Goal: Book appointment/travel/reservation

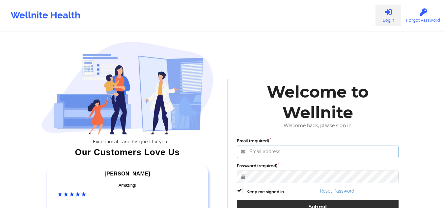
type input "[EMAIL_ADDRESS][DOMAIN_NAME]"
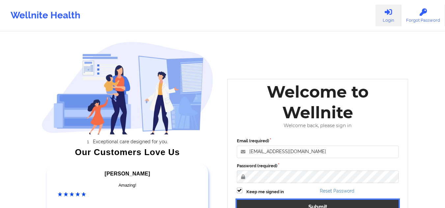
click at [307, 204] on button "Submit" at bounding box center [318, 207] width 162 height 14
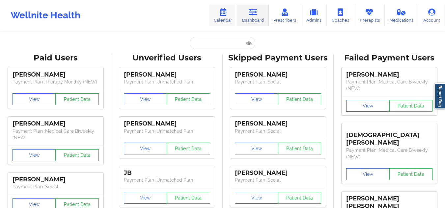
click at [226, 22] on link "Calendar" at bounding box center [223, 16] width 28 height 22
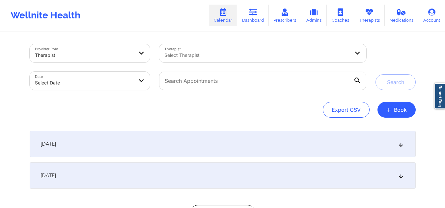
click at [192, 55] on div at bounding box center [256, 55] width 185 height 8
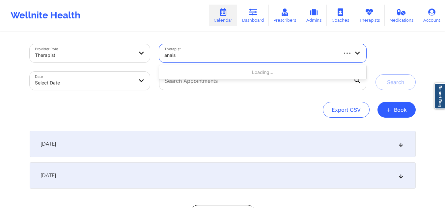
type input "anais"
click at [357, 49] on div at bounding box center [351, 53] width 29 height 18
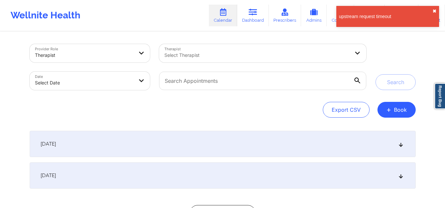
click at [434, 12] on button "✖︎" at bounding box center [434, 11] width 4 height 5
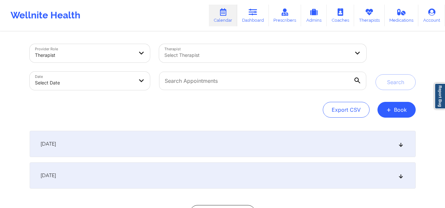
click at [211, 57] on div at bounding box center [256, 55] width 185 height 8
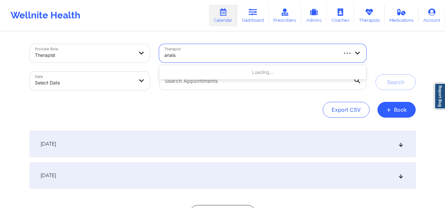
type input "anais q"
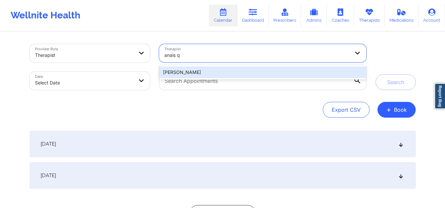
click at [205, 69] on div "[PERSON_NAME]" at bounding box center [262, 73] width 207 height 12
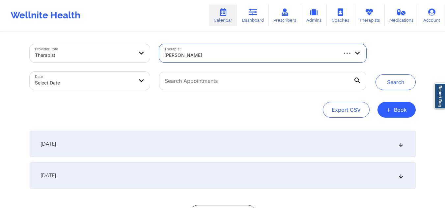
select select "2025-8"
select select "2025-9"
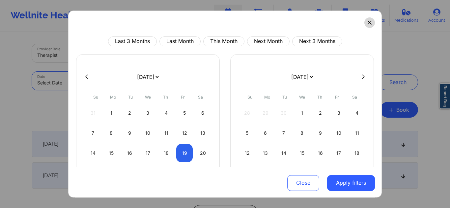
click at [367, 23] on icon at bounding box center [369, 23] width 4 height 4
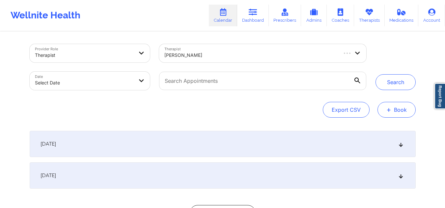
click at [402, 108] on button "+ Book" at bounding box center [396, 110] width 38 height 16
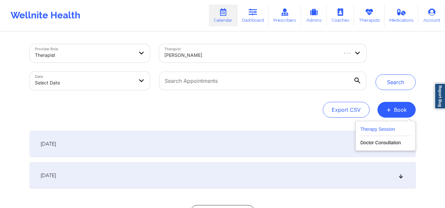
click at [371, 130] on button "Therapy Session" at bounding box center [385, 130] width 50 height 11
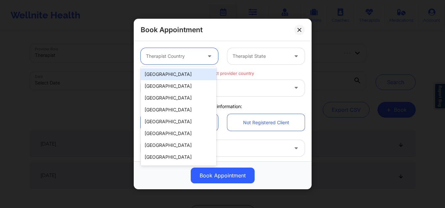
click at [190, 55] on div at bounding box center [174, 56] width 56 height 8
click at [177, 72] on div "[GEOGRAPHIC_DATA]" at bounding box center [179, 74] width 76 height 12
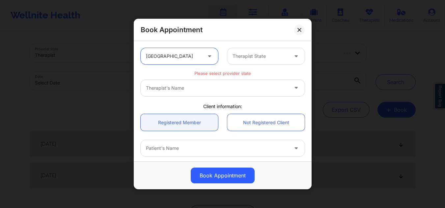
click at [254, 56] on div at bounding box center [260, 56] width 56 height 8
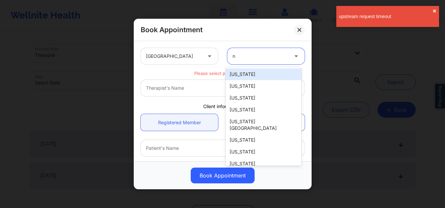
type input "ny"
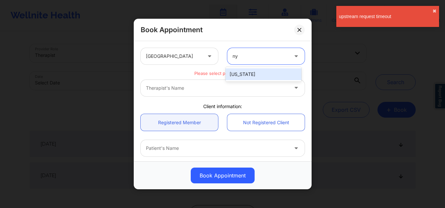
click at [242, 78] on div "[US_STATE]" at bounding box center [264, 74] width 76 height 12
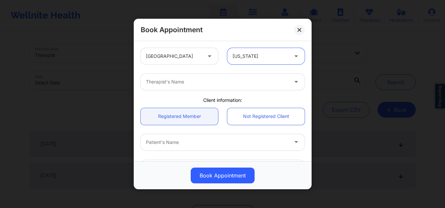
click at [191, 82] on div at bounding box center [217, 82] width 142 height 8
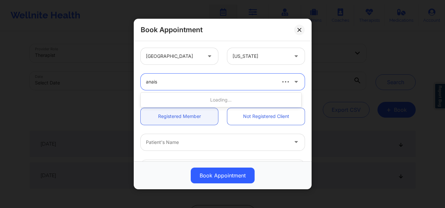
type input "anais q"
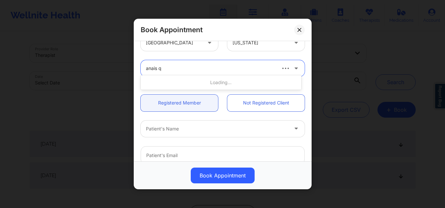
scroll to position [19, 0]
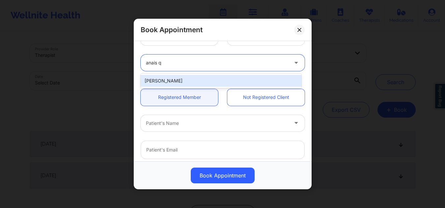
click at [262, 82] on div "[PERSON_NAME]" at bounding box center [221, 81] width 161 height 12
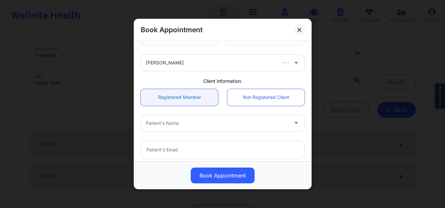
click at [184, 98] on link "Registered Member" at bounding box center [179, 97] width 77 height 17
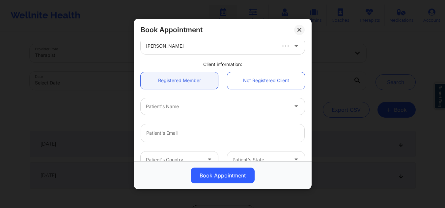
scroll to position [43, 0]
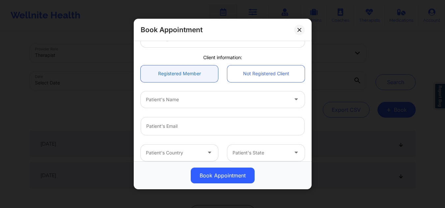
click at [172, 76] on link "Registered Member" at bounding box center [179, 73] width 77 height 17
click at [181, 77] on link "Registered Member" at bounding box center [179, 73] width 77 height 17
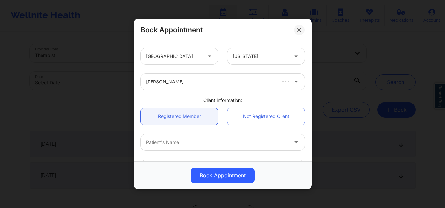
scroll to position [55, 0]
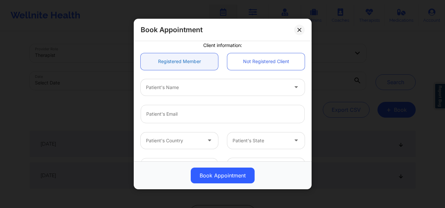
click at [176, 58] on link "Registered Member" at bounding box center [179, 61] width 77 height 17
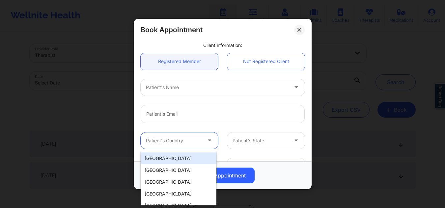
click at [196, 142] on div at bounding box center [174, 141] width 56 height 8
click at [181, 158] on div "[GEOGRAPHIC_DATA]" at bounding box center [179, 159] width 76 height 12
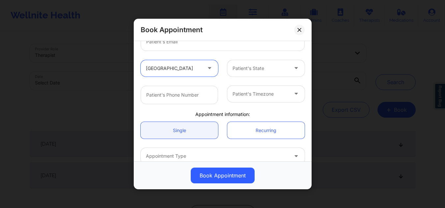
scroll to position [133, 0]
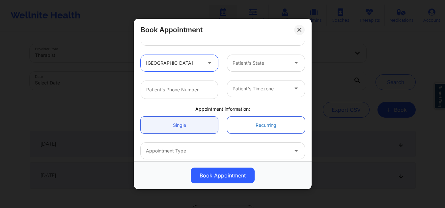
click at [237, 129] on link "Recurring" at bounding box center [265, 125] width 77 height 17
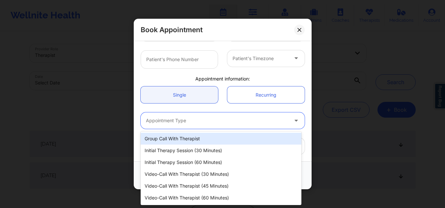
click at [268, 117] on div at bounding box center [217, 121] width 142 height 8
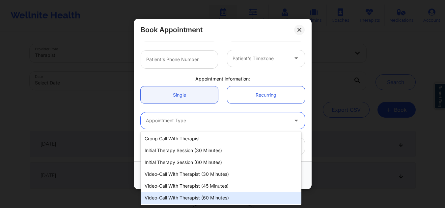
click at [200, 196] on div "Video-Call with Therapist (60 minutes)" at bounding box center [221, 198] width 161 height 12
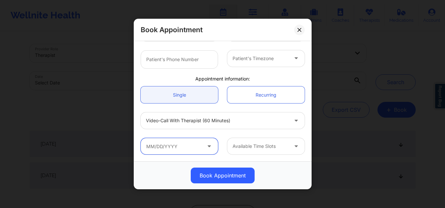
click at [184, 152] on input "text" at bounding box center [179, 146] width 77 height 16
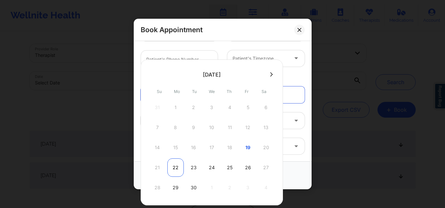
click at [174, 165] on div "22" at bounding box center [175, 168] width 16 height 18
type input "[DATE]"
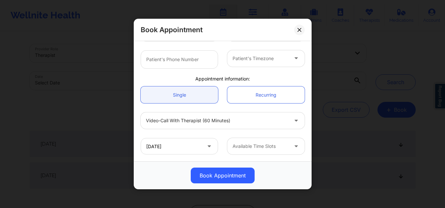
click at [250, 146] on div at bounding box center [260, 147] width 56 height 8
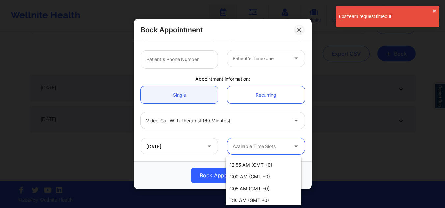
scroll to position [241, 0]
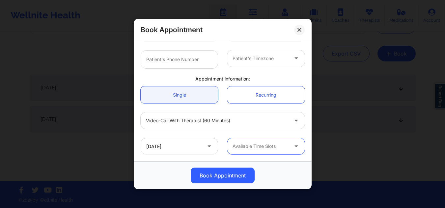
click at [278, 147] on div at bounding box center [260, 147] width 56 height 8
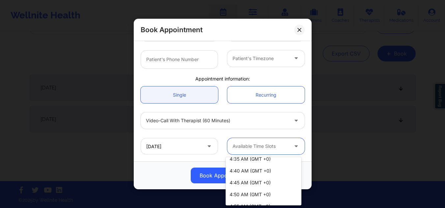
scroll to position [296, 0]
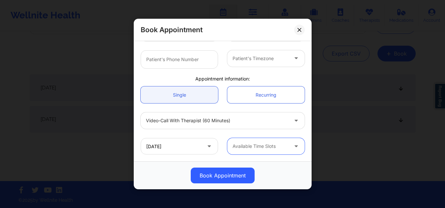
click at [289, 145] on div at bounding box center [297, 146] width 16 height 16
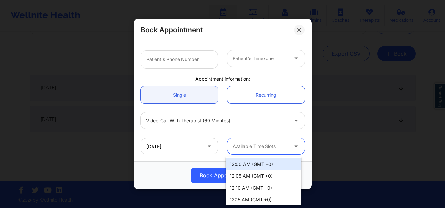
click at [294, 144] on icon at bounding box center [296, 146] width 7 height 6
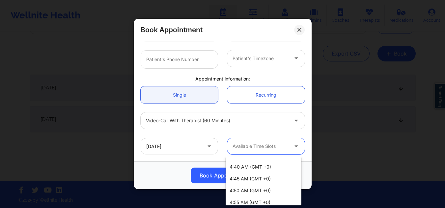
scroll to position [321, 0]
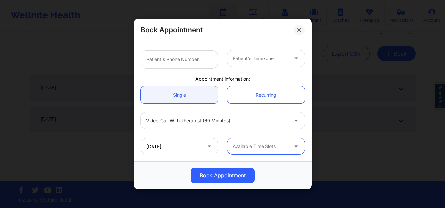
click at [293, 147] on icon at bounding box center [296, 146] width 7 height 6
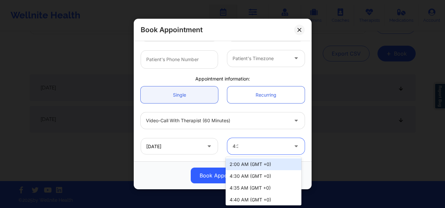
type input "4:30"
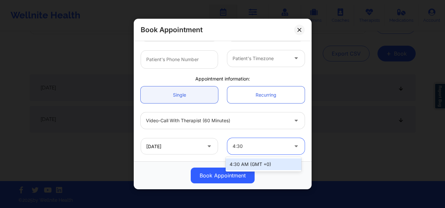
click at [257, 167] on div "4:30 AM (GMT +0)" at bounding box center [264, 165] width 76 height 12
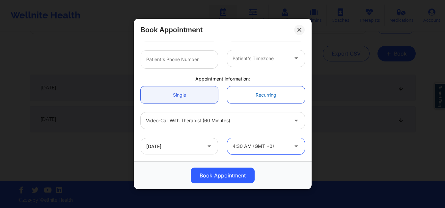
click at [266, 94] on link "Recurring" at bounding box center [265, 95] width 77 height 17
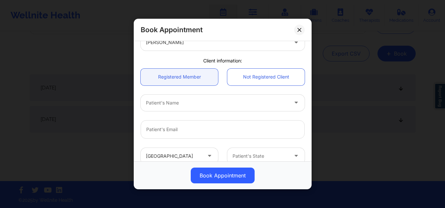
scroll to position [34, 0]
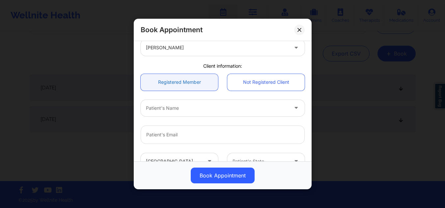
click at [181, 80] on link "Registered Member" at bounding box center [179, 82] width 77 height 17
click at [198, 80] on link "Registered Member" at bounding box center [179, 82] width 77 height 17
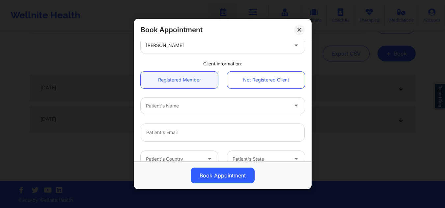
scroll to position [41, 0]
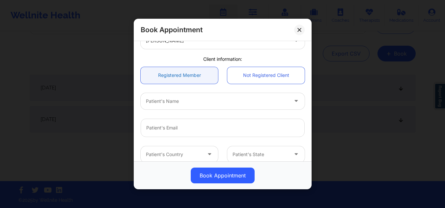
click at [177, 74] on link "Registered Member" at bounding box center [179, 75] width 77 height 17
click at [294, 102] on icon at bounding box center [296, 100] width 7 height 6
type input "JIRA"
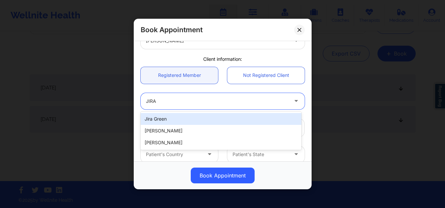
click at [239, 118] on div "Jira Green" at bounding box center [221, 119] width 161 height 12
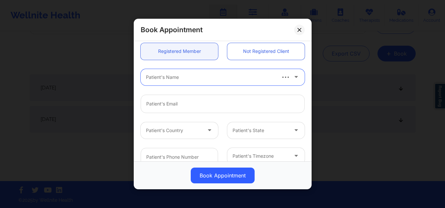
scroll to position [67, 0]
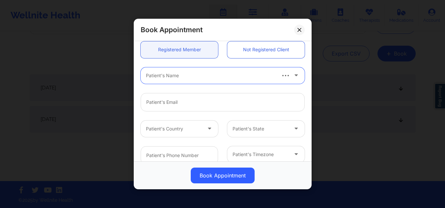
click at [293, 73] on icon at bounding box center [296, 74] width 7 height 6
click at [286, 79] on div at bounding box center [290, 75] width 29 height 16
click at [293, 75] on icon at bounding box center [296, 74] width 7 height 6
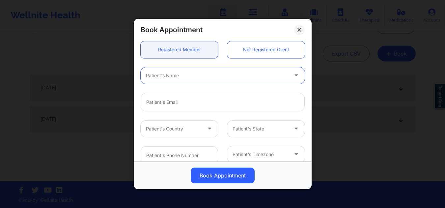
click at [293, 75] on icon at bounding box center [296, 74] width 7 height 6
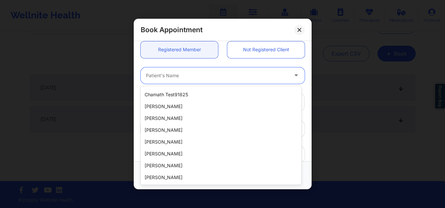
scroll to position [0, 0]
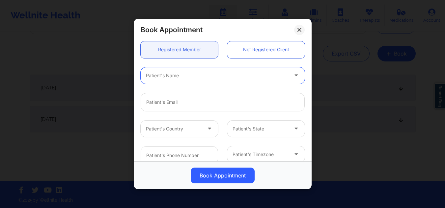
click at [293, 75] on icon at bounding box center [296, 74] width 7 height 6
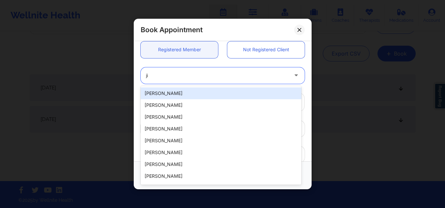
type input "jir"
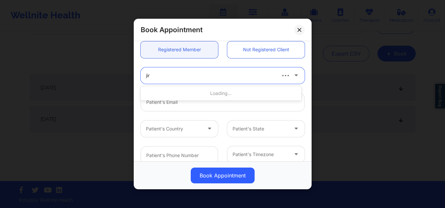
type input "[EMAIL_ADDRESS][DOMAIN_NAME]"
type input "18137960365"
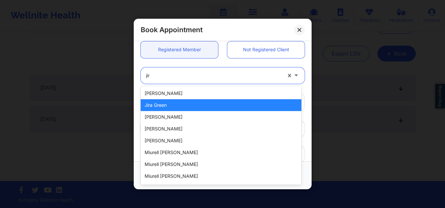
click at [256, 108] on div "Jira Green" at bounding box center [221, 105] width 161 height 12
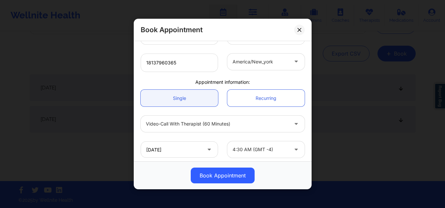
scroll to position [163, 0]
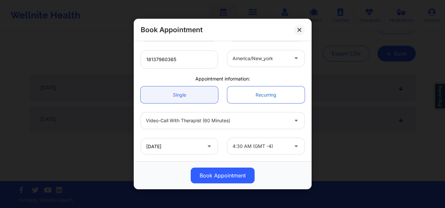
click at [270, 96] on link "Recurring" at bounding box center [265, 95] width 77 height 17
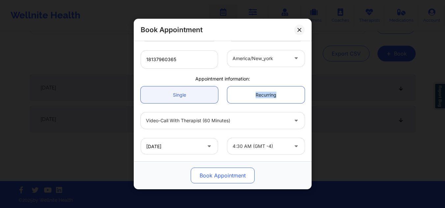
click at [225, 171] on button "Book Appointment" at bounding box center [223, 176] width 64 height 16
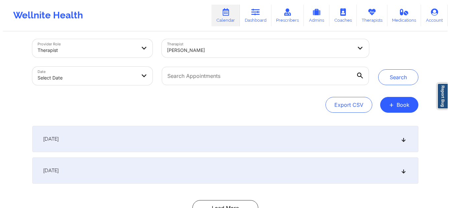
scroll to position [6, 0]
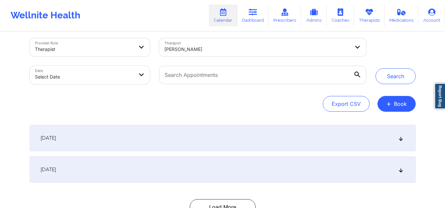
select select "2025-8"
select select "2025-9"
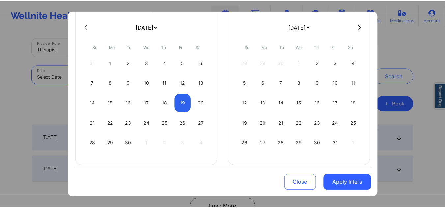
scroll to position [53, 0]
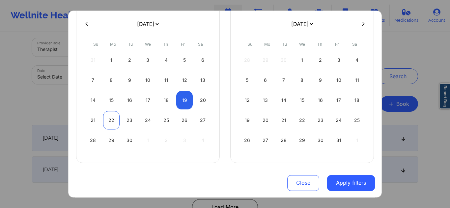
click at [112, 123] on div "22" at bounding box center [111, 120] width 17 height 18
select select "2025-8"
select select "2025-9"
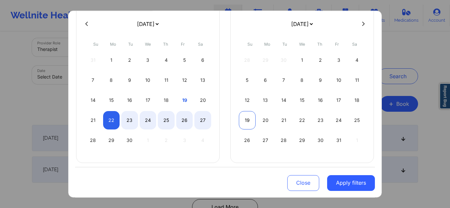
select select "2025-8"
select select "2025-9"
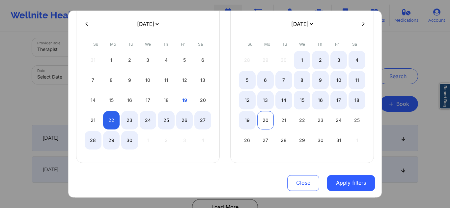
select select "2025-8"
select select "2025-9"
click at [266, 120] on div "20" at bounding box center [265, 120] width 17 height 18
select select "2025-8"
select select "2025-9"
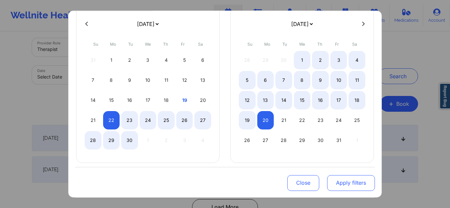
click at [337, 178] on button "Apply filters" at bounding box center [351, 183] width 48 height 16
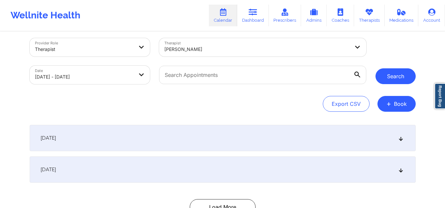
click at [386, 78] on button "Search" at bounding box center [395, 76] width 40 height 16
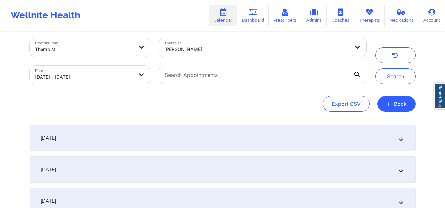
click at [392, 136] on div "[DATE]" at bounding box center [223, 138] width 386 height 26
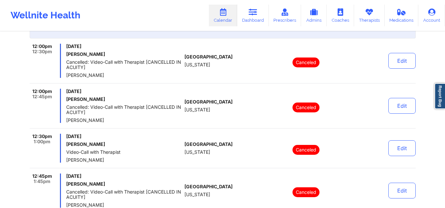
scroll to position [95, 0]
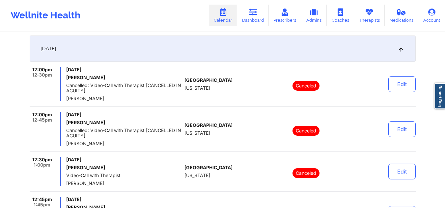
click at [400, 44] on div "[DATE]" at bounding box center [223, 49] width 386 height 26
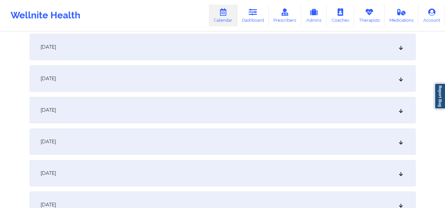
scroll to position [95, 0]
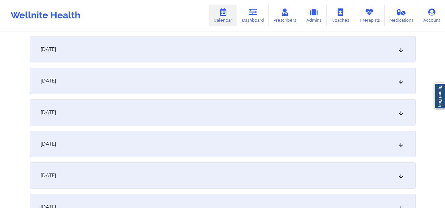
click at [0, 99] on div "Provider Role Therapist Therapist [PERSON_NAME] Date [DATE] - [DATE] Search Exp…" at bounding box center [222, 118] width 445 height 427
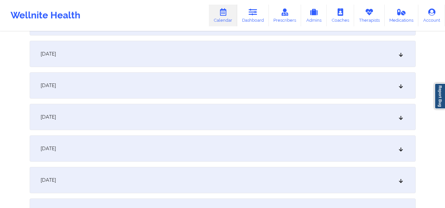
scroll to position [170, 0]
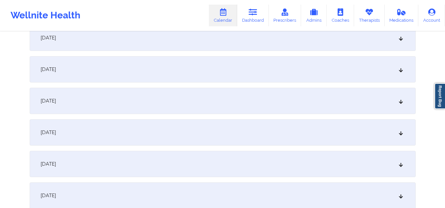
click at [402, 138] on div "[DATE]" at bounding box center [223, 133] width 386 height 26
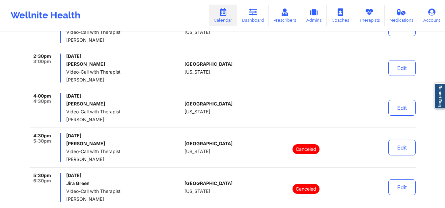
scroll to position [519, 0]
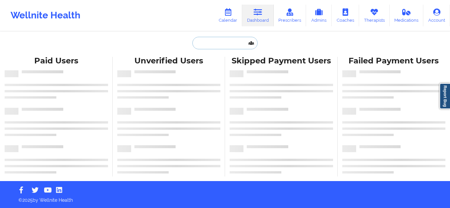
click at [217, 43] on input "text" at bounding box center [224, 43] width 65 height 13
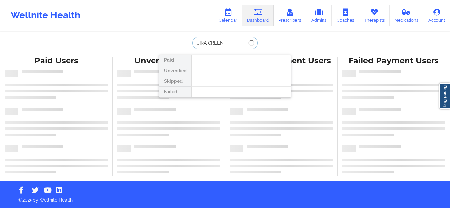
type input "JIRA GREEN"
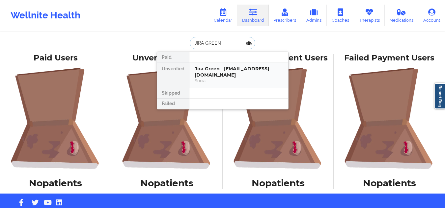
click at [228, 78] on div "Social" at bounding box center [239, 81] width 88 height 6
